Goal: Check status: Check status

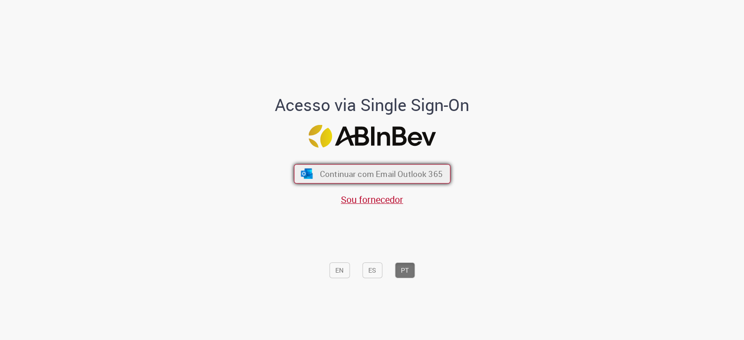
click at [422, 180] on button "Continuar com Email Outlook 365" at bounding box center [372, 175] width 157 height 20
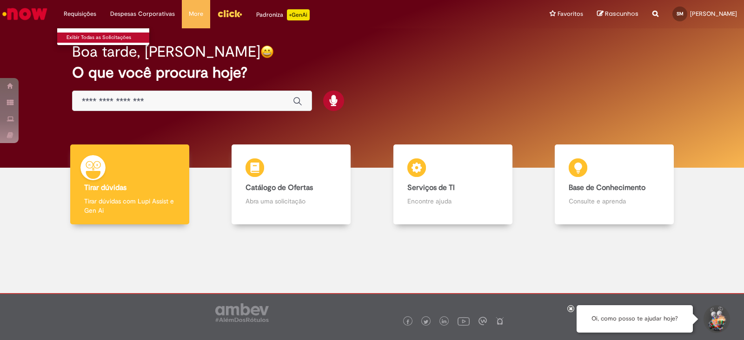
click at [82, 36] on link "Exibir Todas as Solicitações" at bounding box center [108, 38] width 102 height 10
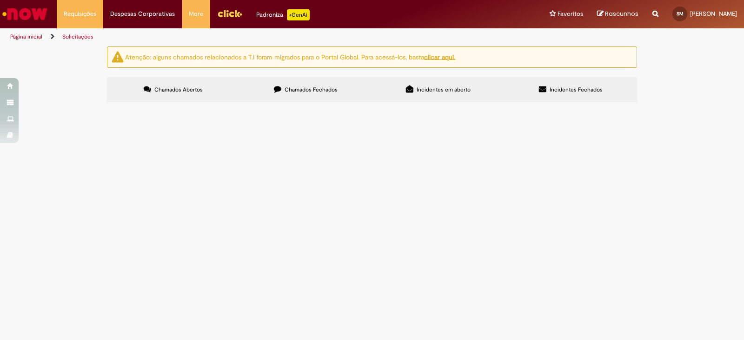
click at [301, 88] on span "Chamados Fechados" at bounding box center [310, 89] width 53 height 7
click at [0, 0] on span "Preciso da liberação da VBZEVs apra baixa de sladod e pacote e controle de verb…" at bounding box center [0, 0] width 0 height 0
click at [0, 0] on span "Sistema VMV - Liberação Limite Orçamentário" at bounding box center [0, 0] width 0 height 0
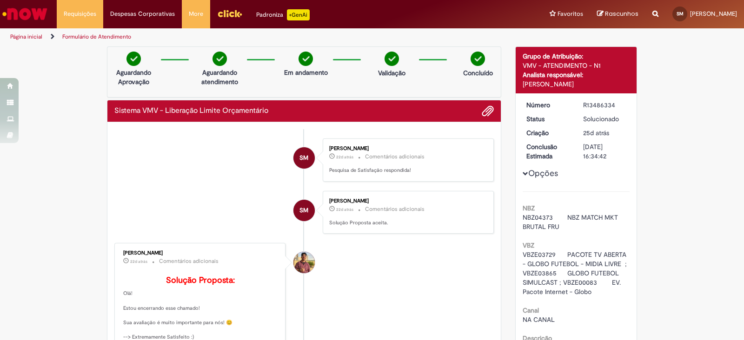
drag, startPoint x: 174, startPoint y: 251, endPoint x: 119, endPoint y: 252, distance: 55.3
click at [123, 252] on div "Vitor Jeremias Da Silva" at bounding box center [200, 254] width 155 height 6
copy div "Vitor Jeremias Da Silva"
